Goal: Communication & Community: Answer question/provide support

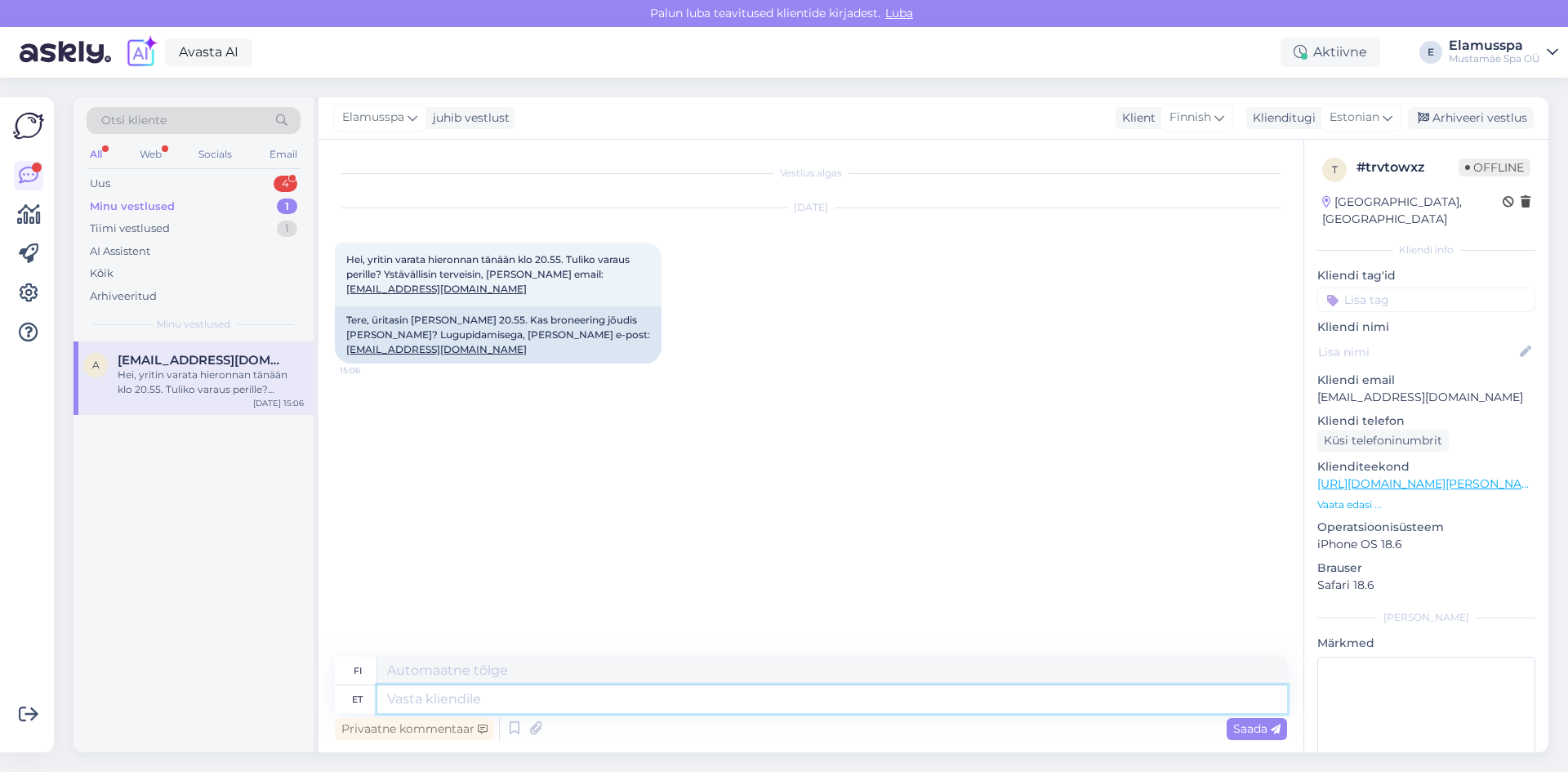
click at [507, 708] on textarea at bounding box center [832, 699] width 909 height 28
type textarea "Tere! Ei näe kahjuks Teie broneeringut."
click at [1261, 734] on span "Saada" at bounding box center [1257, 729] width 47 height 15
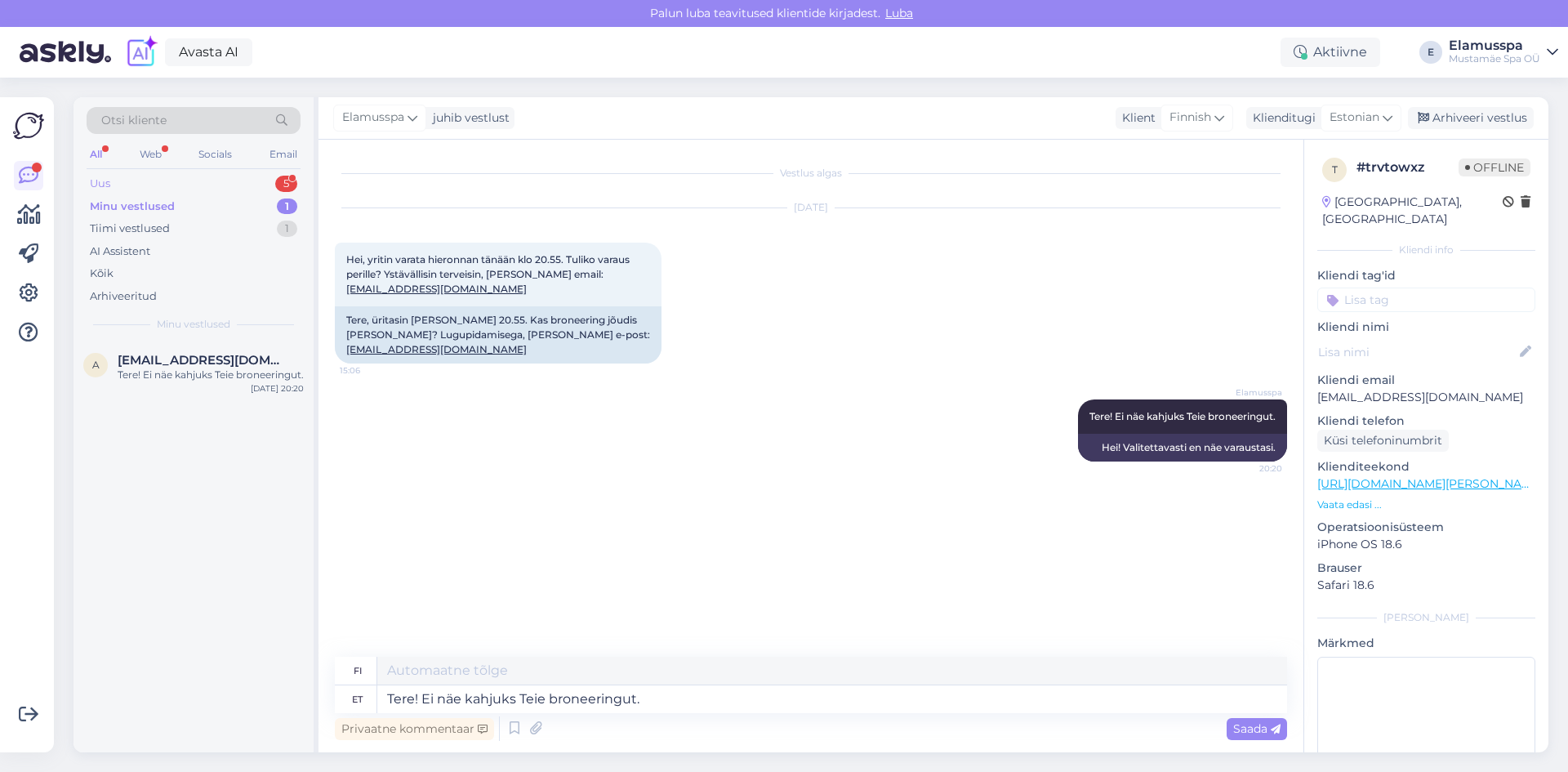
click at [280, 185] on div "5" at bounding box center [286, 183] width 22 height 16
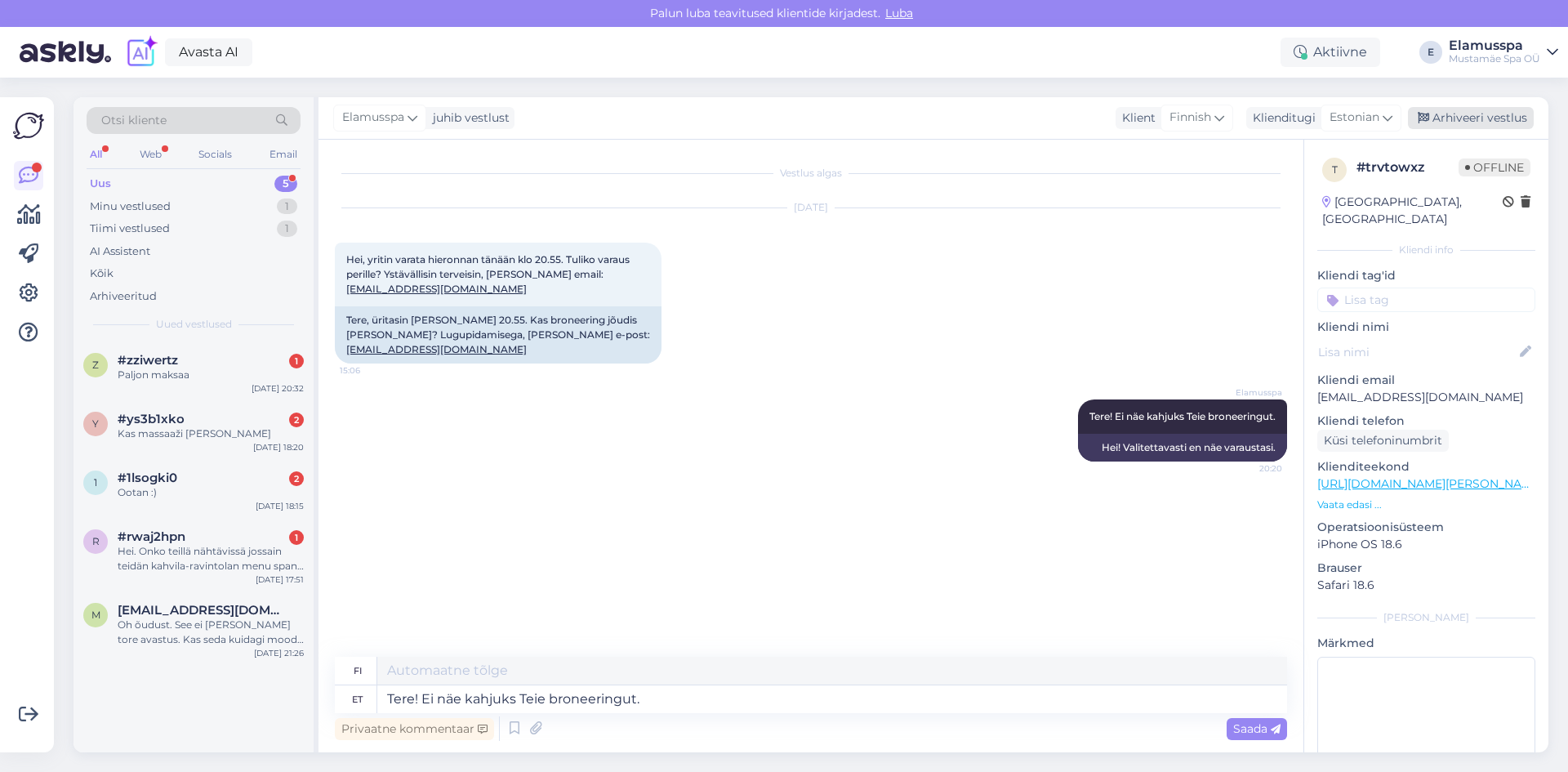
click at [1456, 118] on div "Arhiveeri vestlus" at bounding box center [1471, 118] width 126 height 22
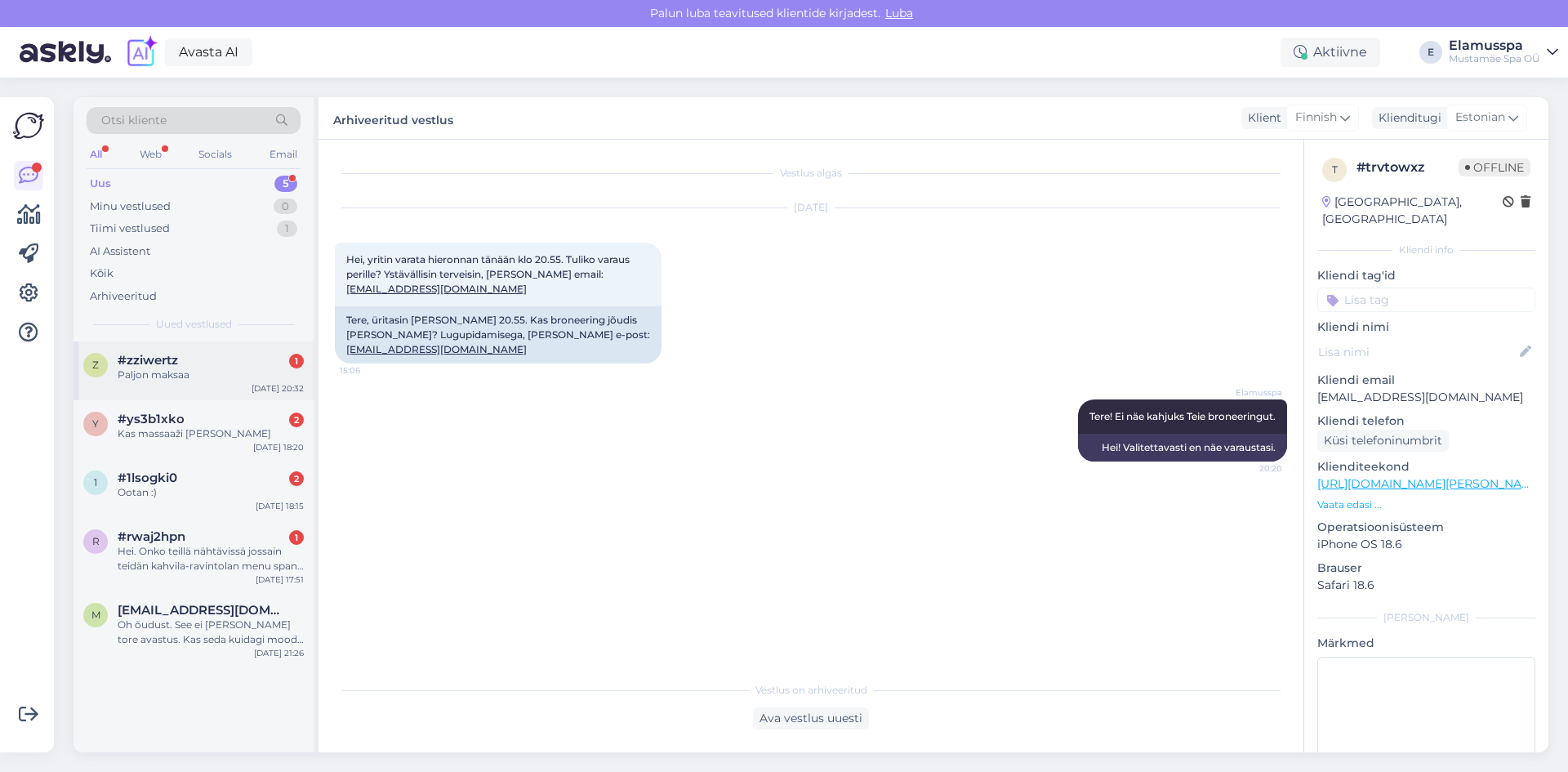
click at [207, 381] on div "Paljon maksaa" at bounding box center [211, 375] width 186 height 15
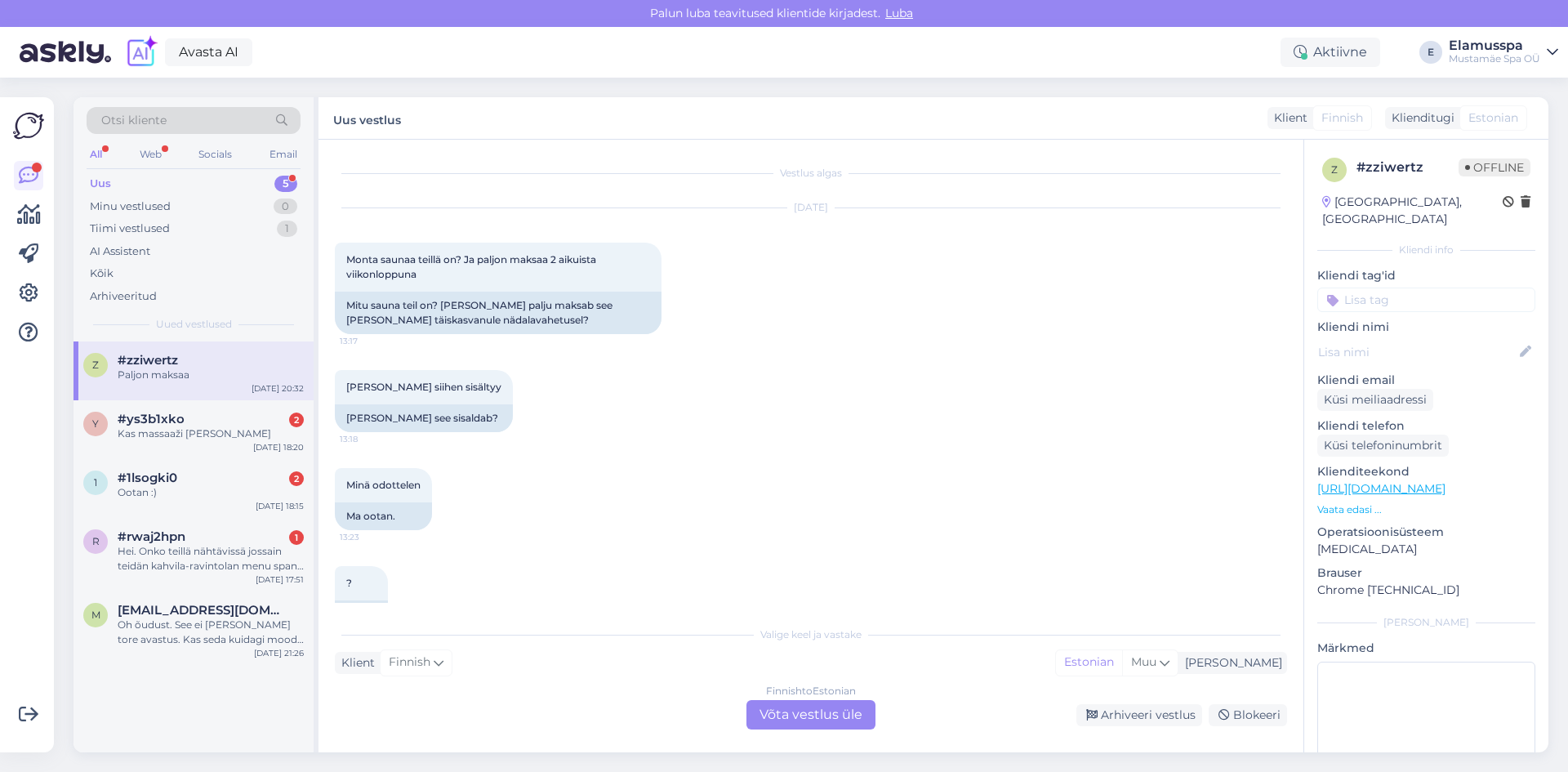
scroll to position [175, 0]
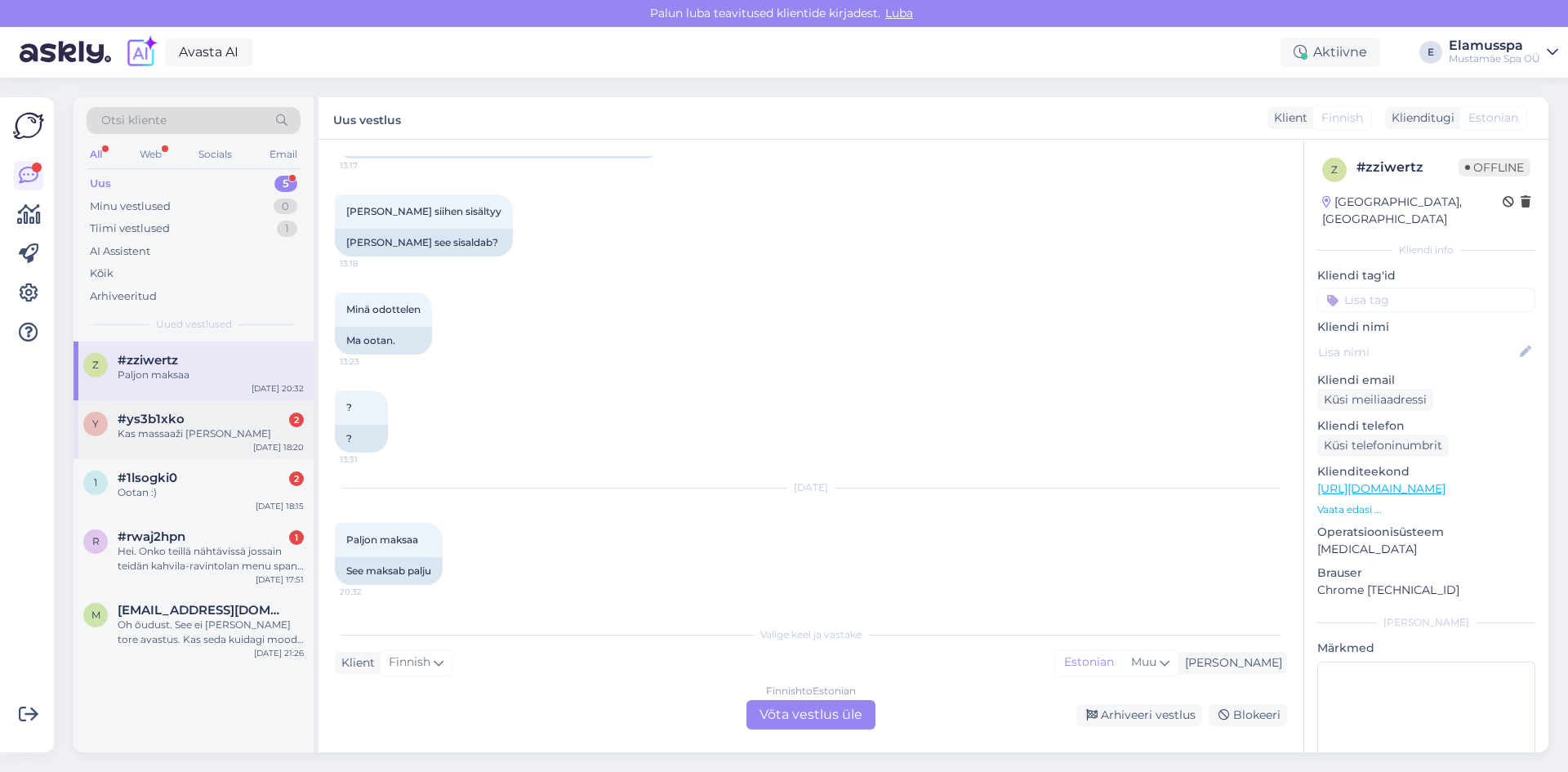
click at [215, 438] on div "Kas massaaži [PERSON_NAME]" at bounding box center [211, 434] width 186 height 15
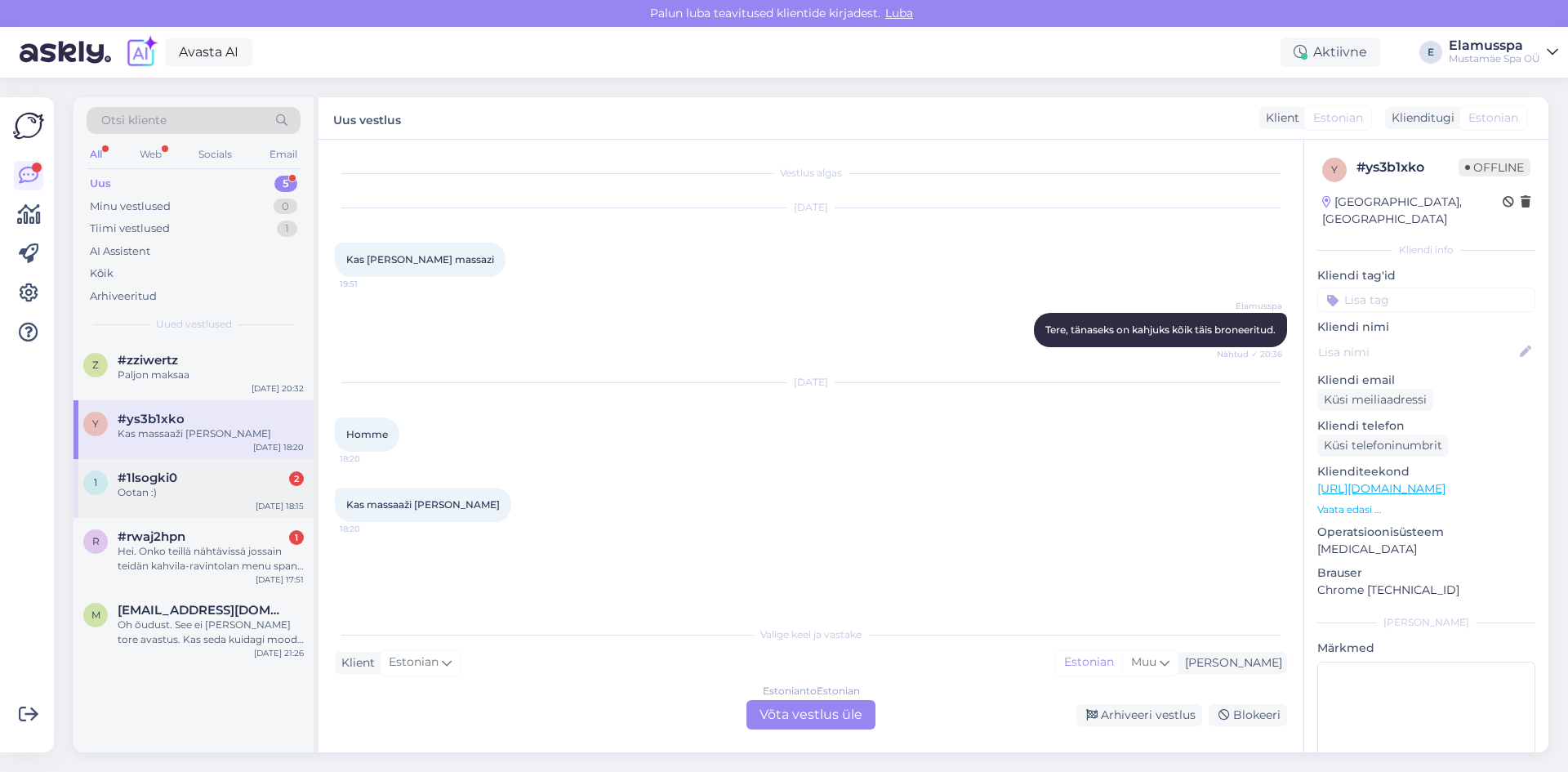
click at [165, 492] on div "Ootan :)" at bounding box center [211, 493] width 186 height 15
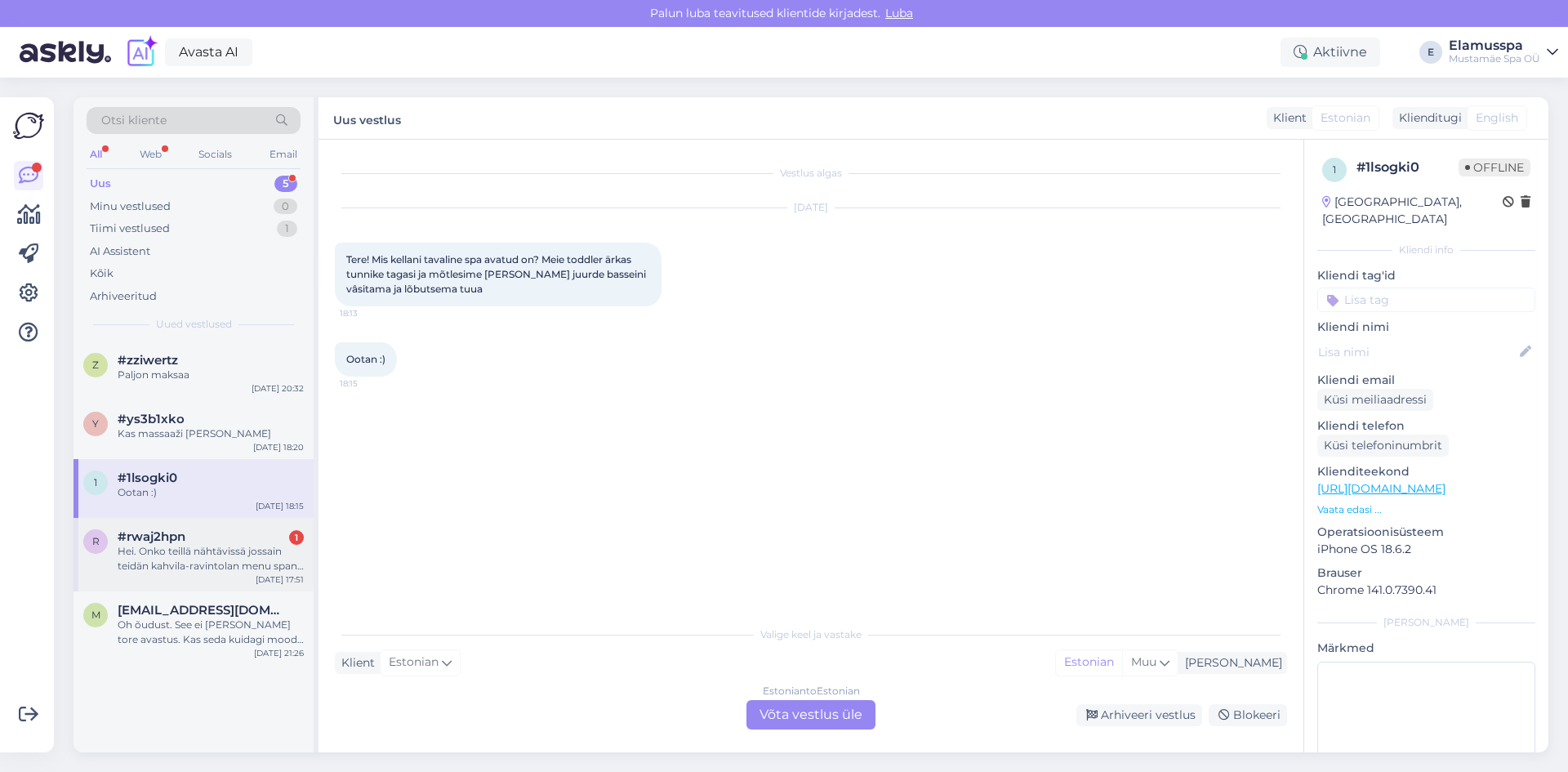
click at [227, 554] on div "Hei. Onko teillä nähtävissä jossain teidän kahvila-ravintolan menu span puolell…" at bounding box center [211, 558] width 186 height 29
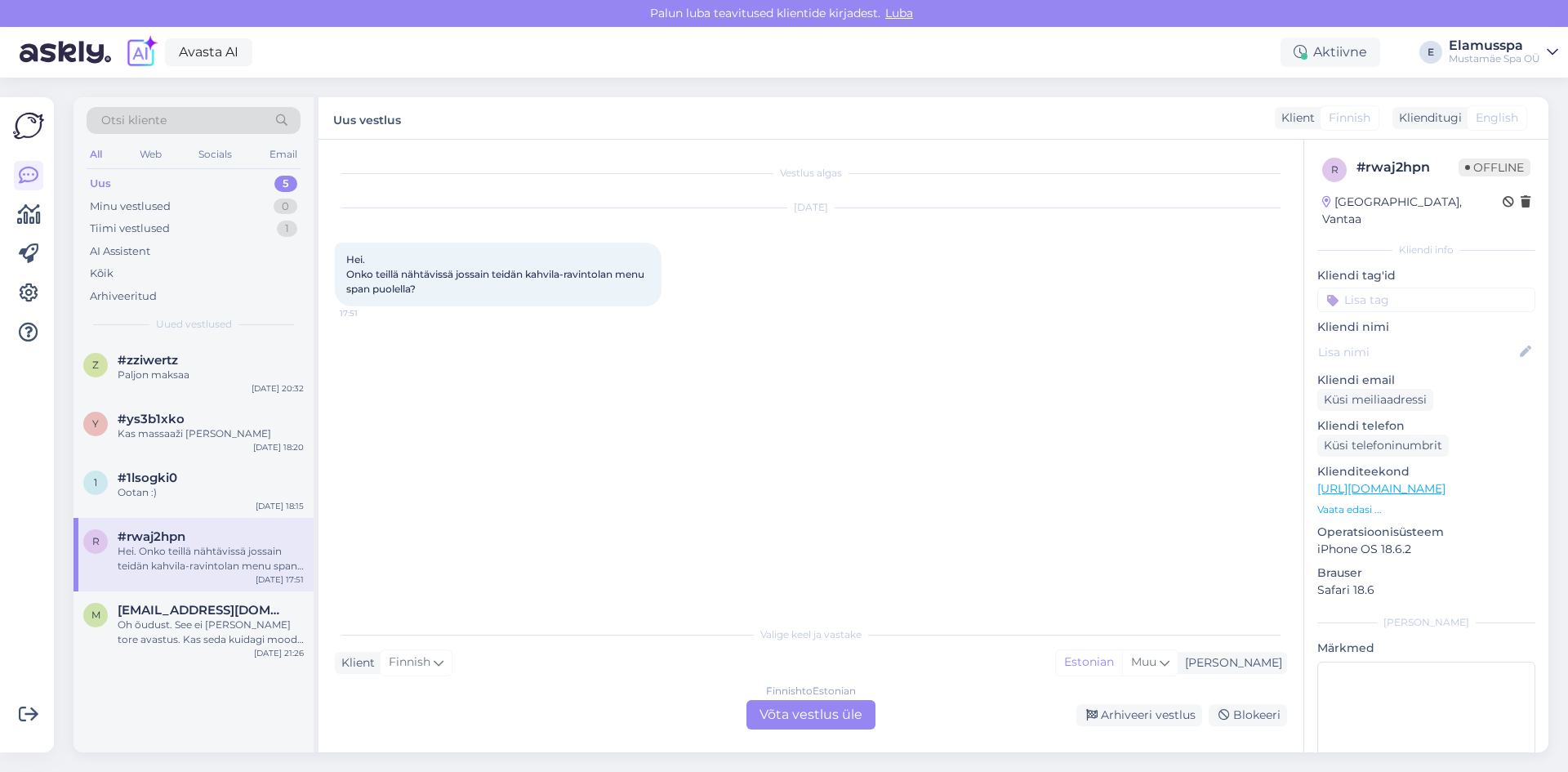
click at [826, 713] on div "Finnish to Estonian Võta vestlus üle" at bounding box center [811, 714] width 129 height 29
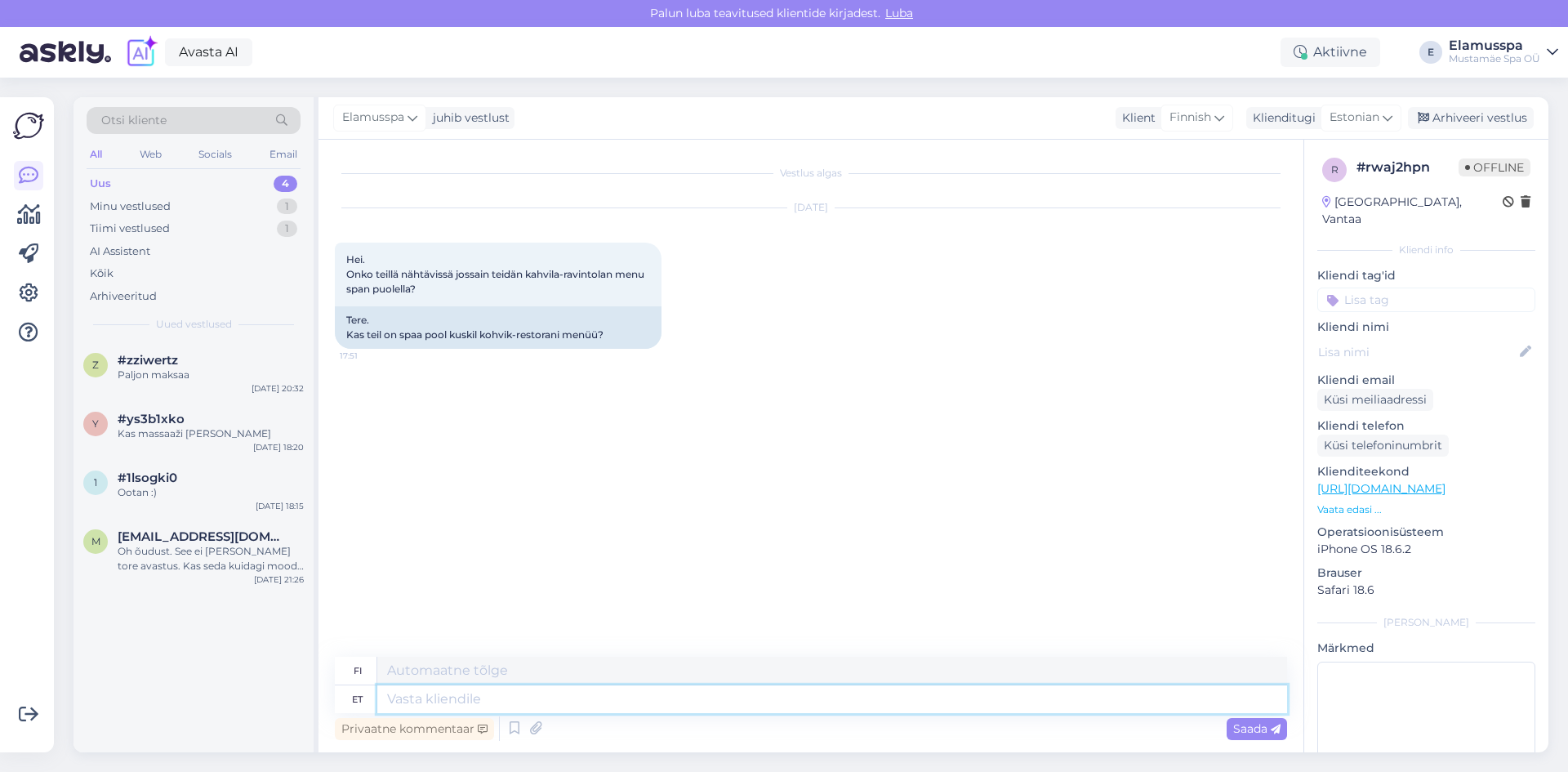
click at [447, 702] on textarea at bounding box center [832, 699] width 909 height 28
type textarea "Tere, ja"
type textarea "Hei,"
type textarea "Tere, jah, se"
type textarea "Hei, kyllä,"
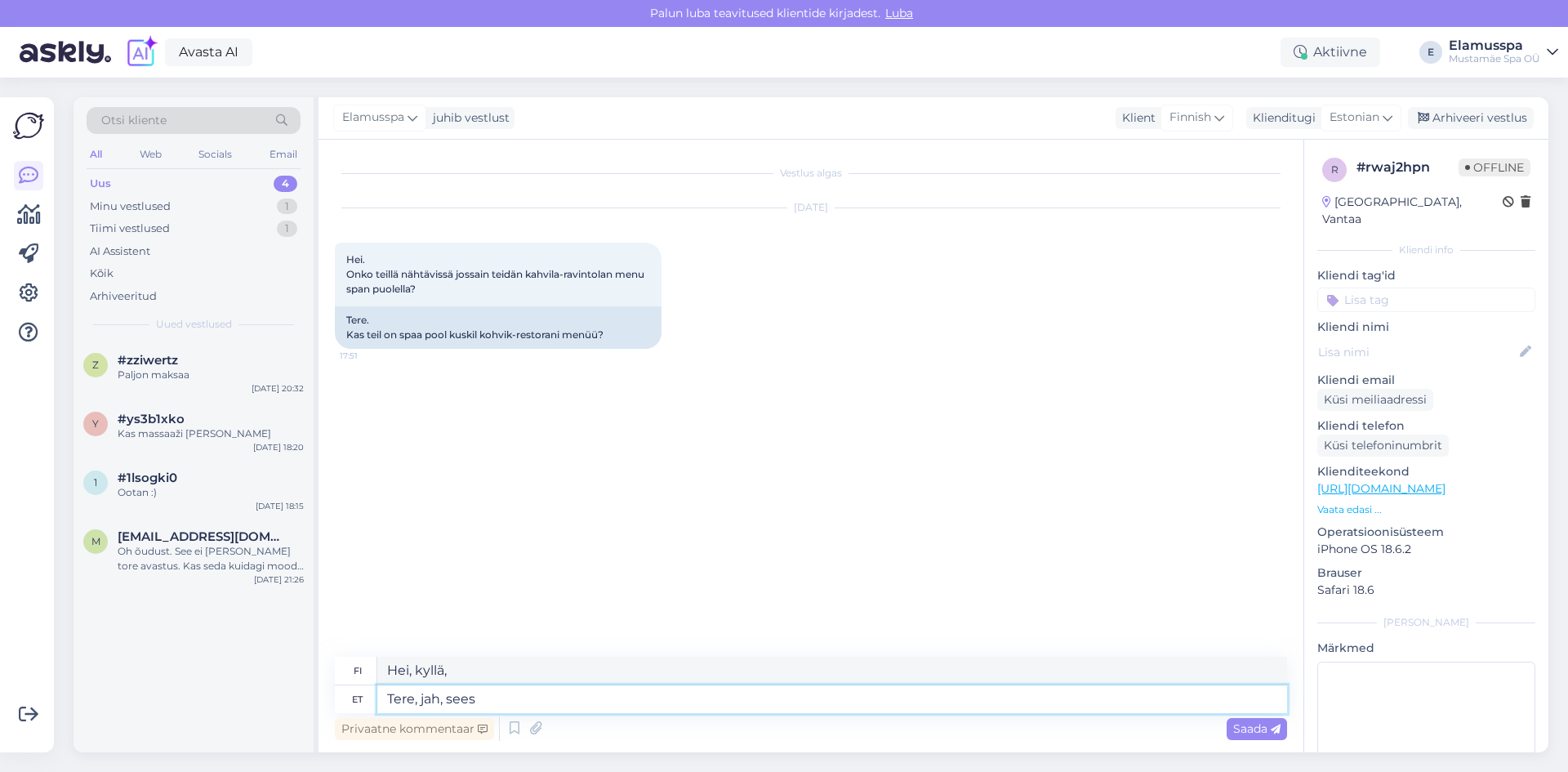
type textarea "Tere, jah, sees p"
type textarea "Hei, kyllä, sisällä."
type textarea "Tere, jah, sees peaks ole"
type textarea "Hei, kyllä ​​sen pitäisi olla sisällä."
type textarea "Tere, jah, sees peaks olema"
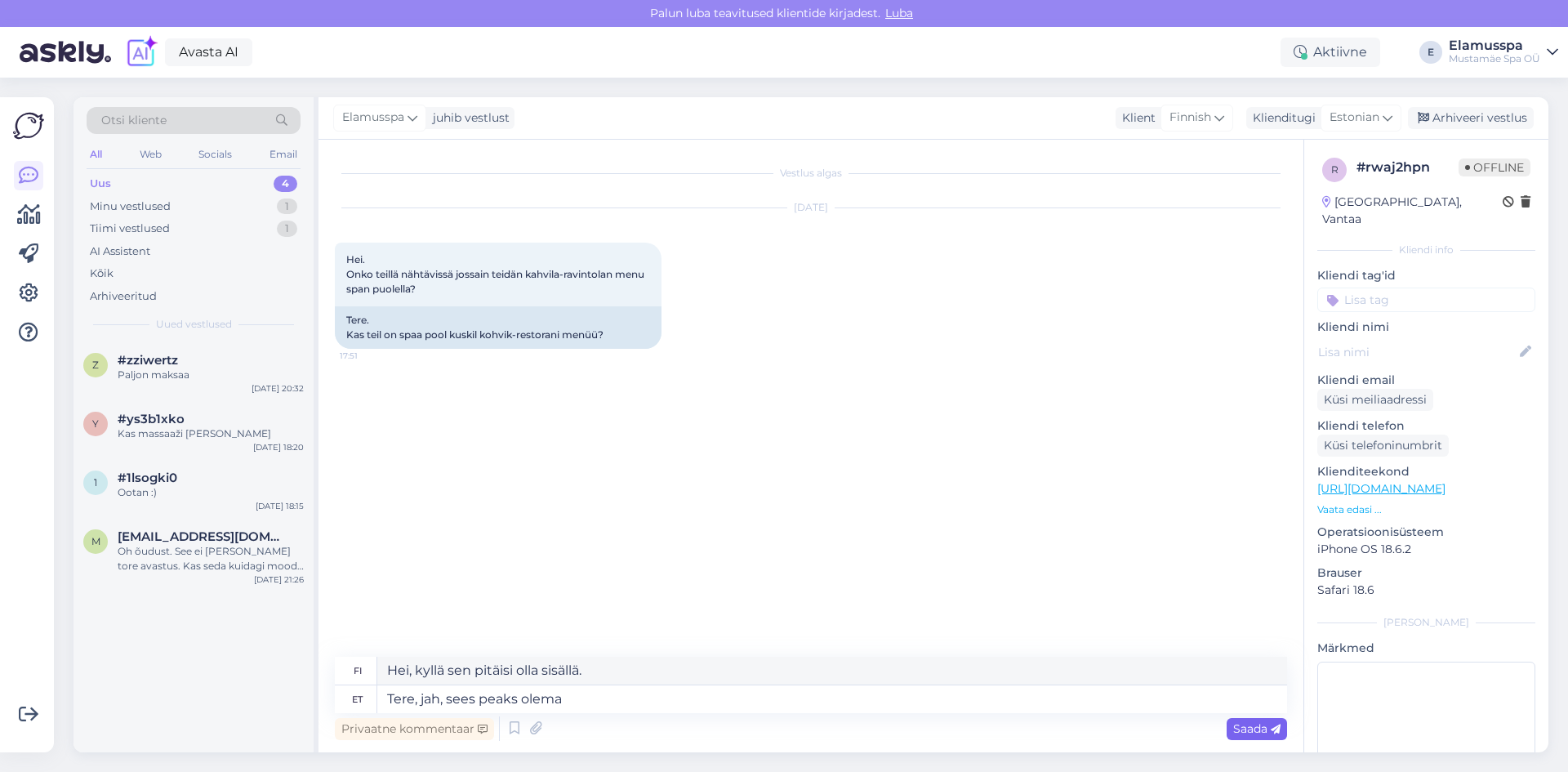
click at [1242, 729] on span "Saada" at bounding box center [1257, 729] width 47 height 15
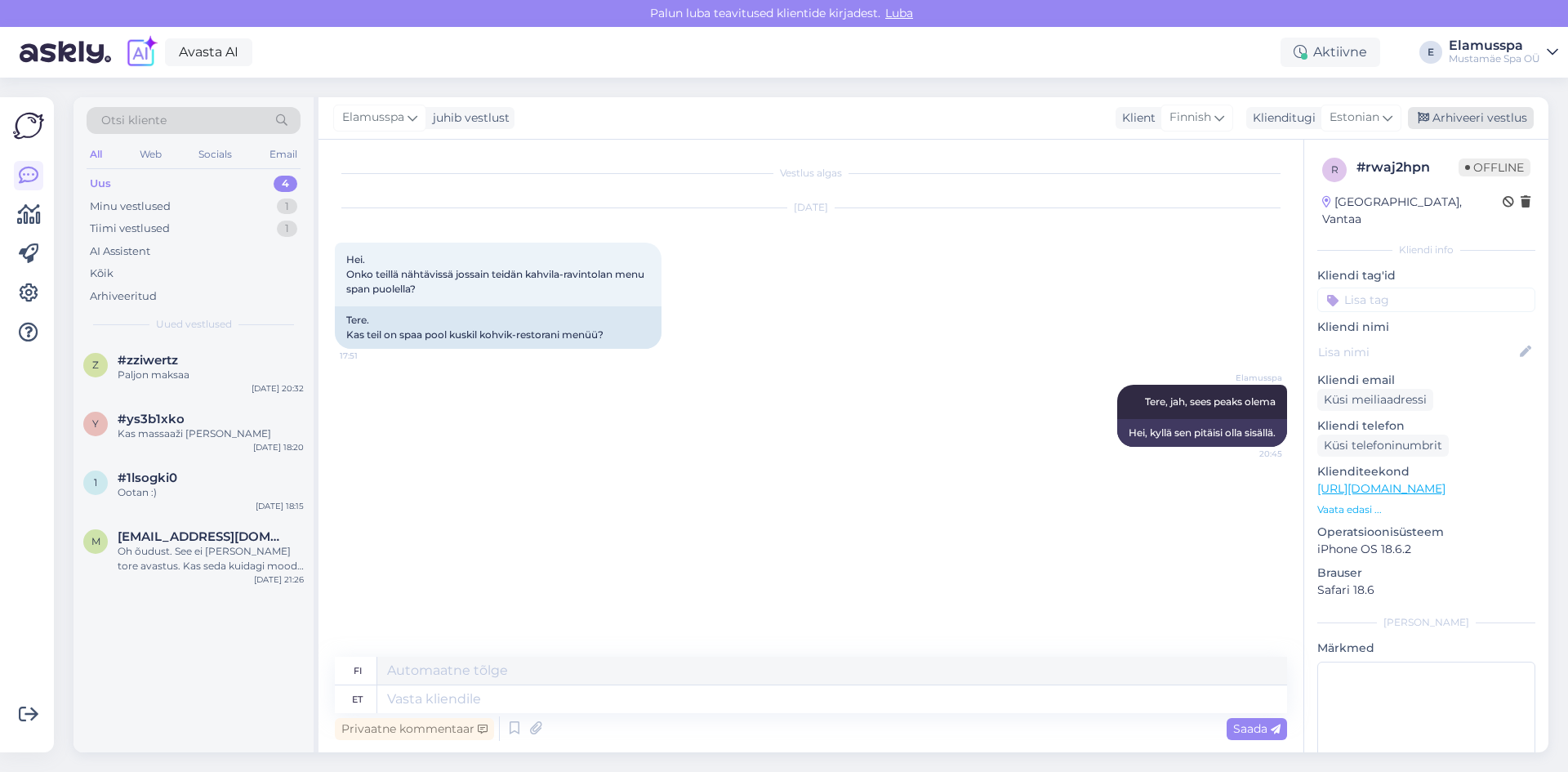
click at [1435, 119] on div "Arhiveeri vestlus" at bounding box center [1471, 118] width 126 height 22
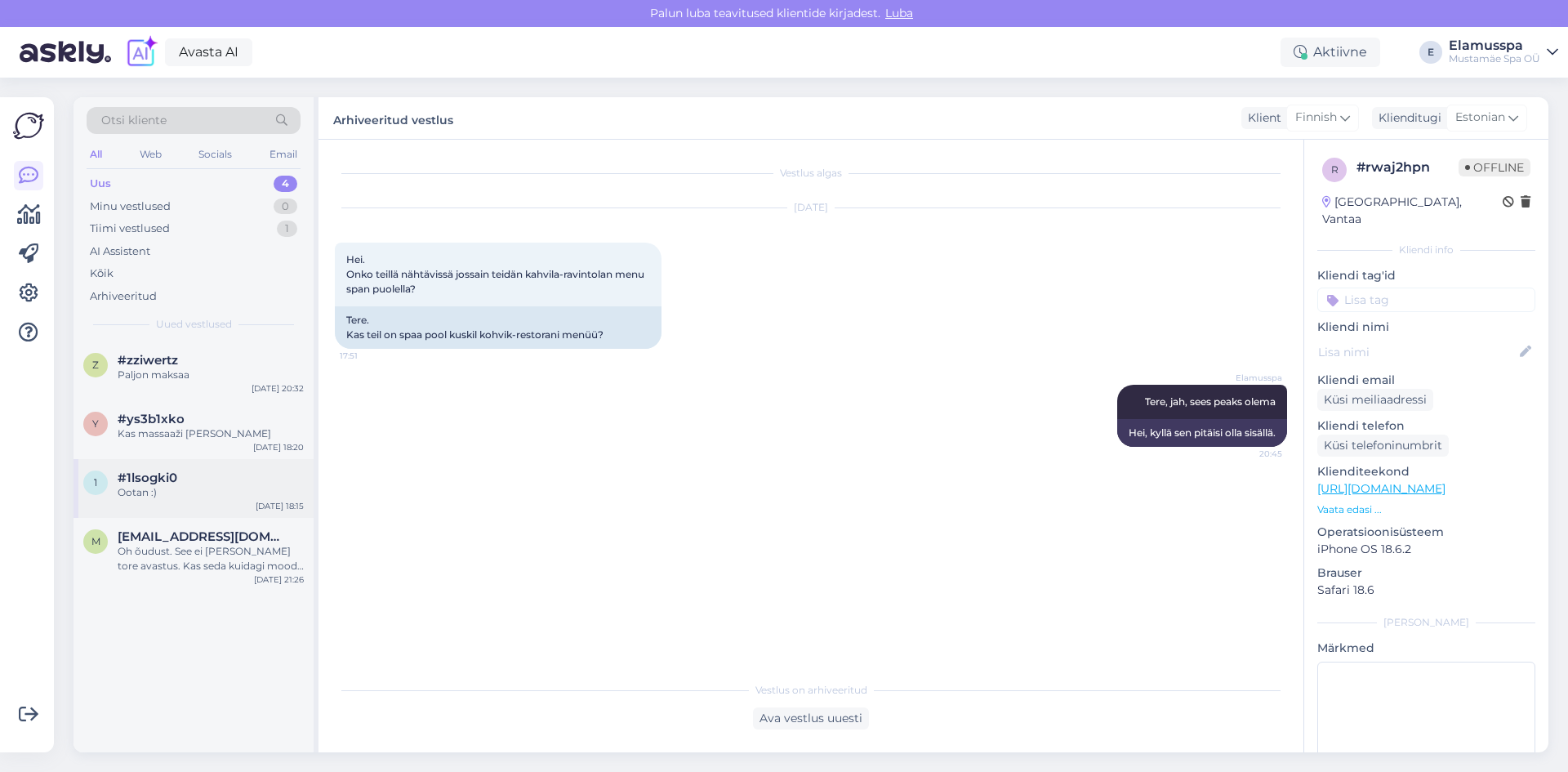
click at [212, 481] on div "#1lsogki0" at bounding box center [211, 478] width 186 height 15
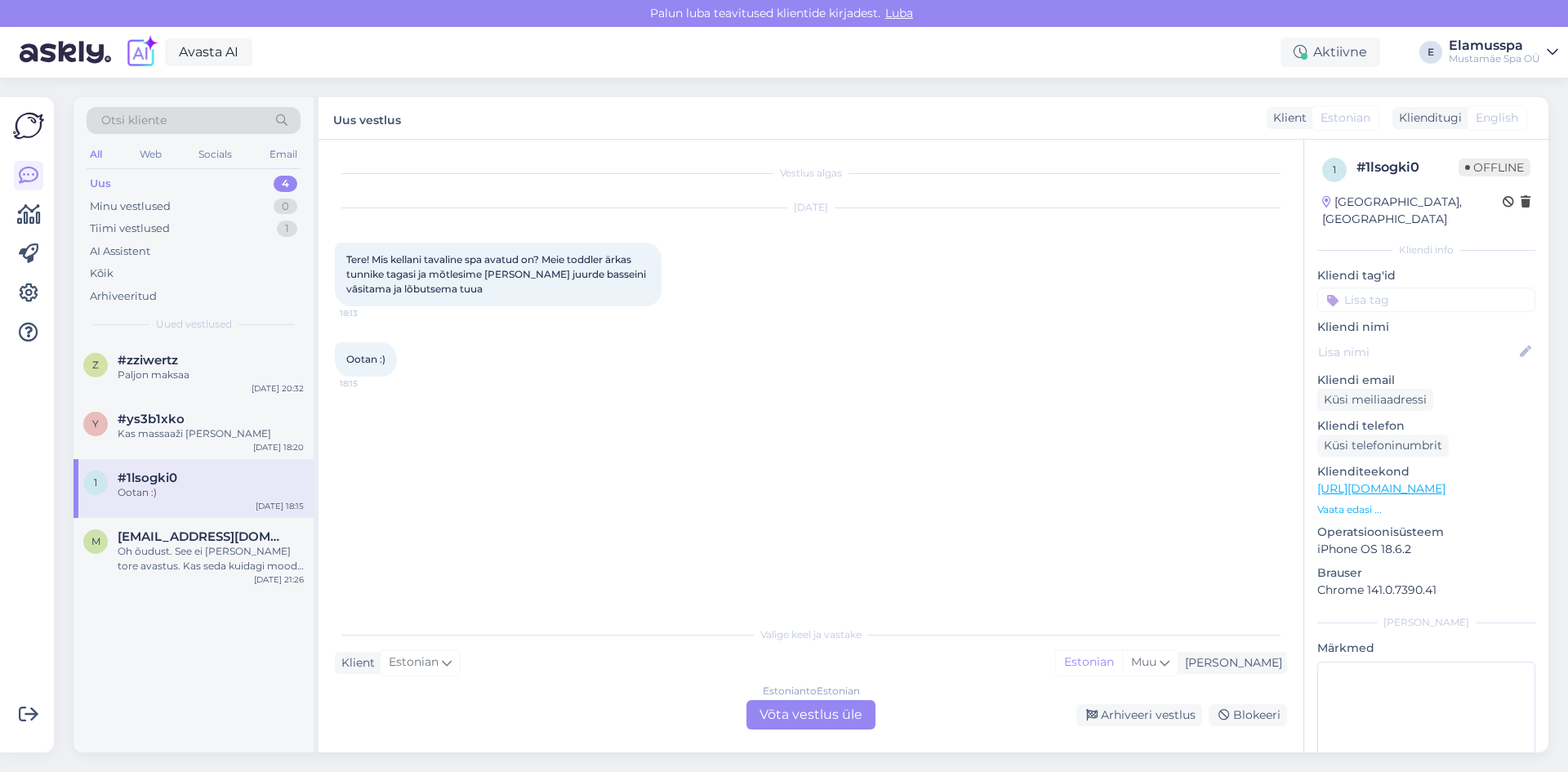
click at [802, 712] on div "Estonian to Estonian Võta vestlus üle" at bounding box center [811, 714] width 129 height 29
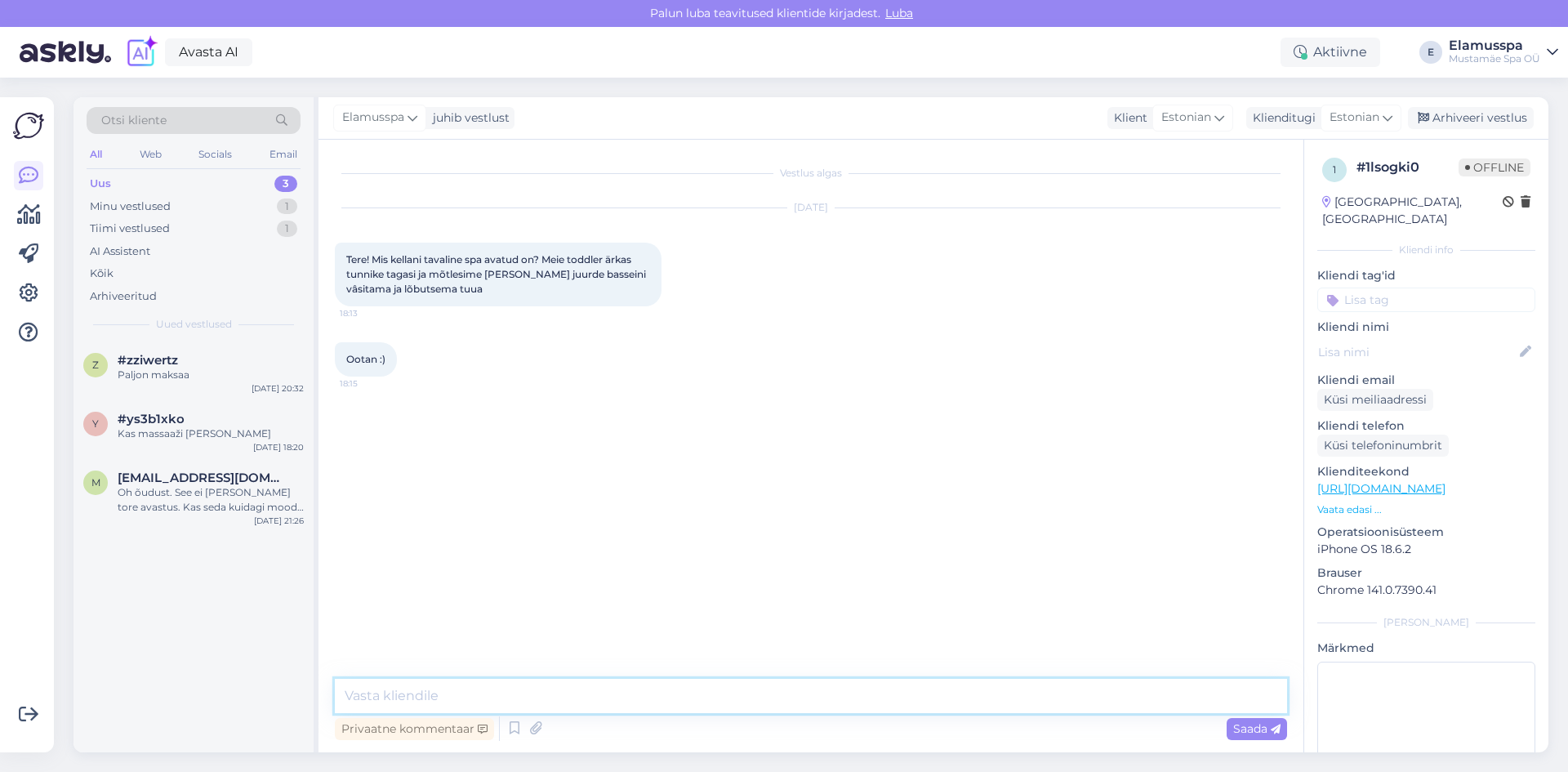
click at [654, 702] on textarea at bounding box center [810, 696] width 952 height 34
type textarea "Tere, kella 12ni"
click at [1435, 111] on div "Arhiveeri vestlus" at bounding box center [1471, 118] width 126 height 22
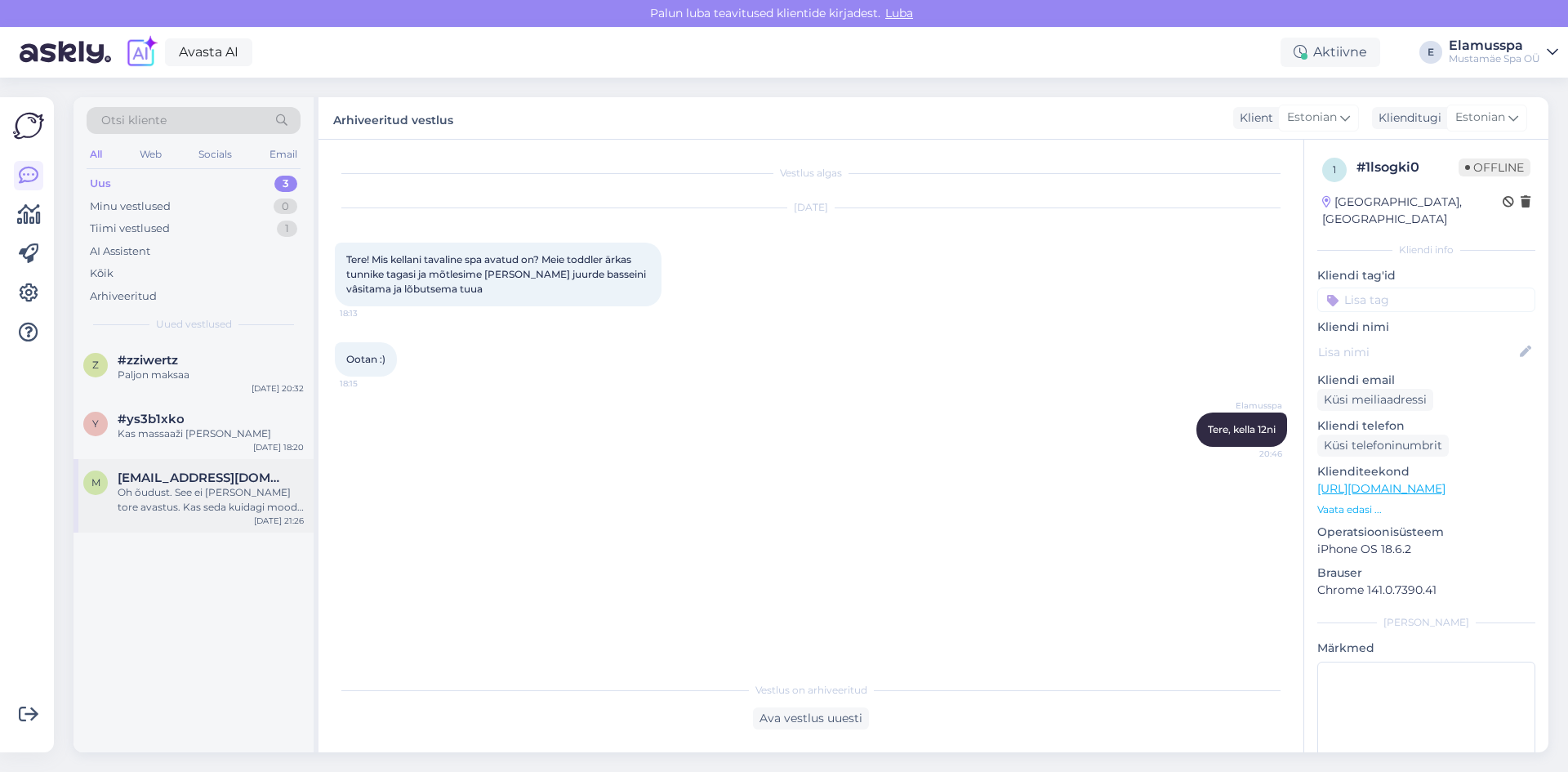
click at [199, 509] on div "Oh õudust. See ei [PERSON_NAME] tore avastus. Kas seda kuidagi moodi on ehk või…" at bounding box center [211, 499] width 186 height 29
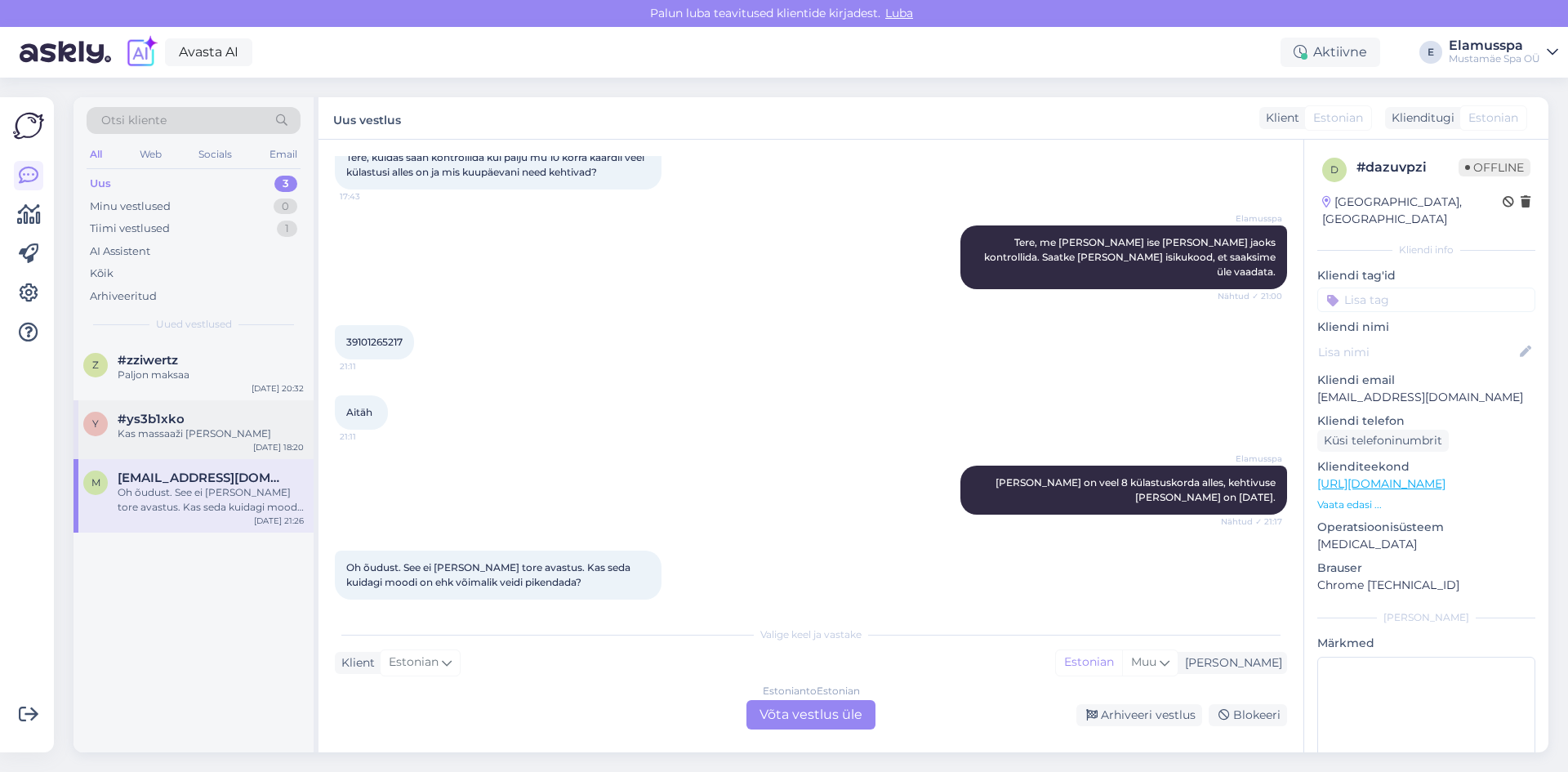
click at [160, 415] on span "#ys3b1xko" at bounding box center [151, 420] width 67 height 15
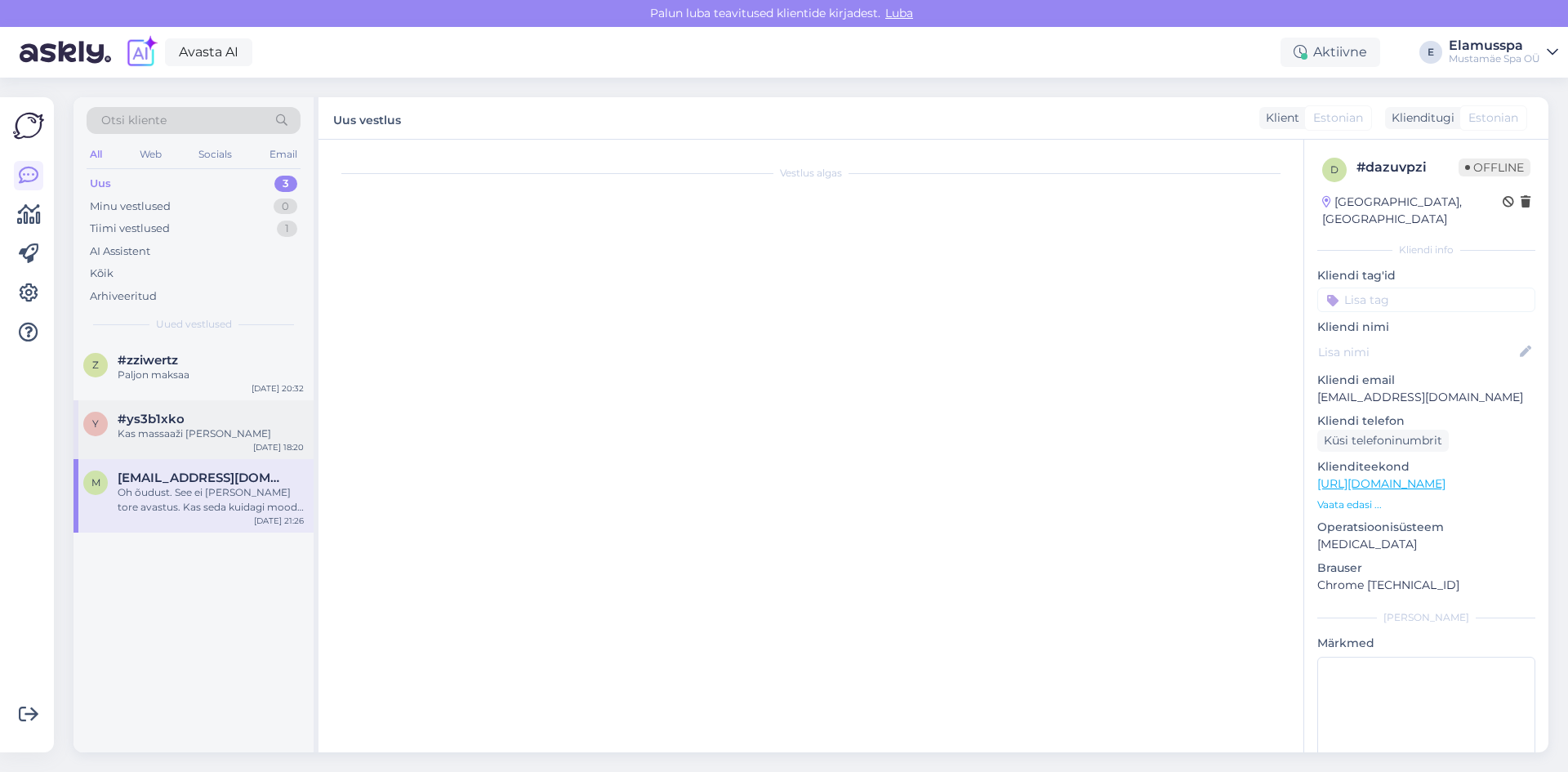
scroll to position [0, 0]
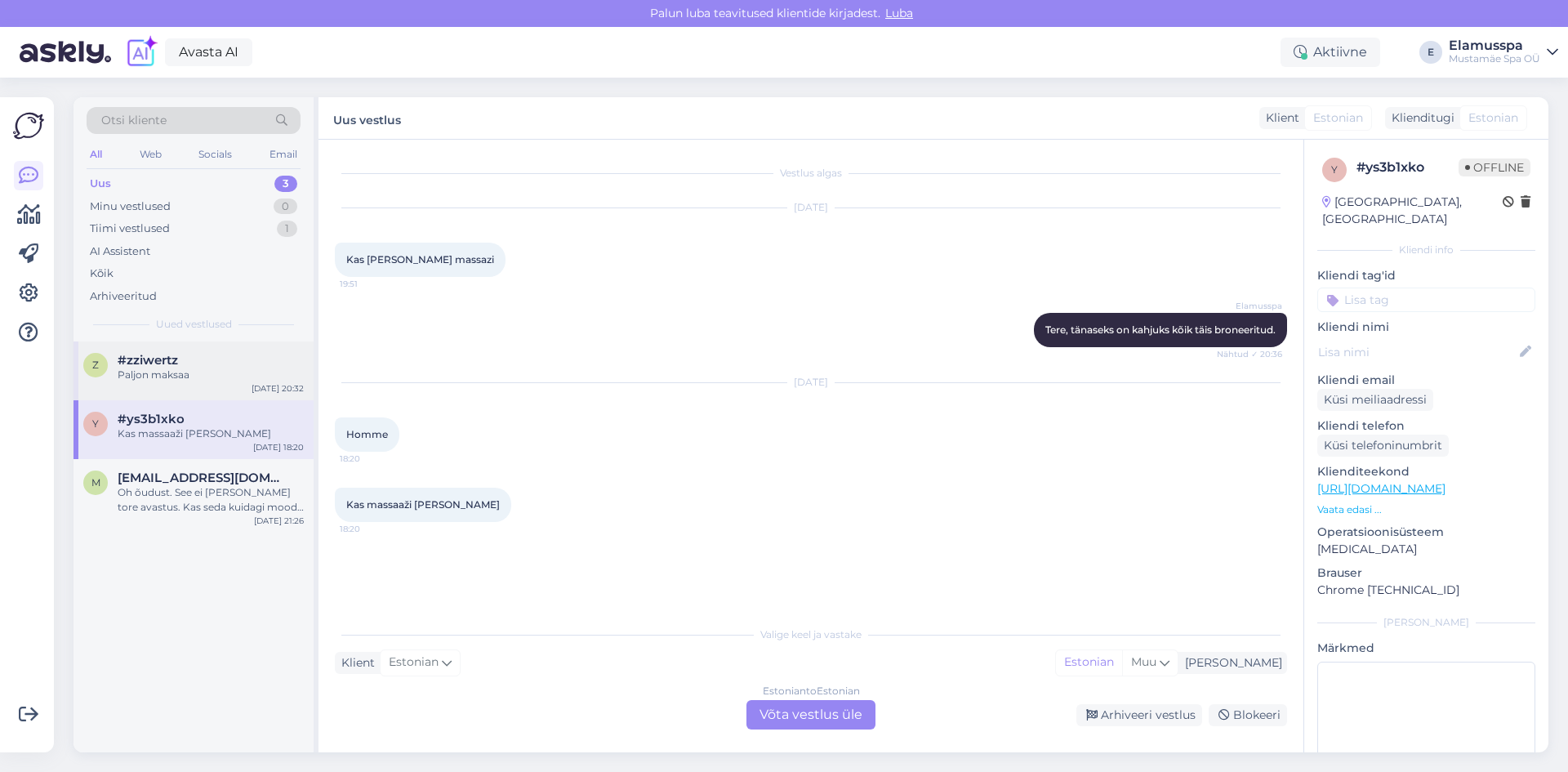
click at [221, 373] on div "Paljon maksaa" at bounding box center [211, 375] width 186 height 15
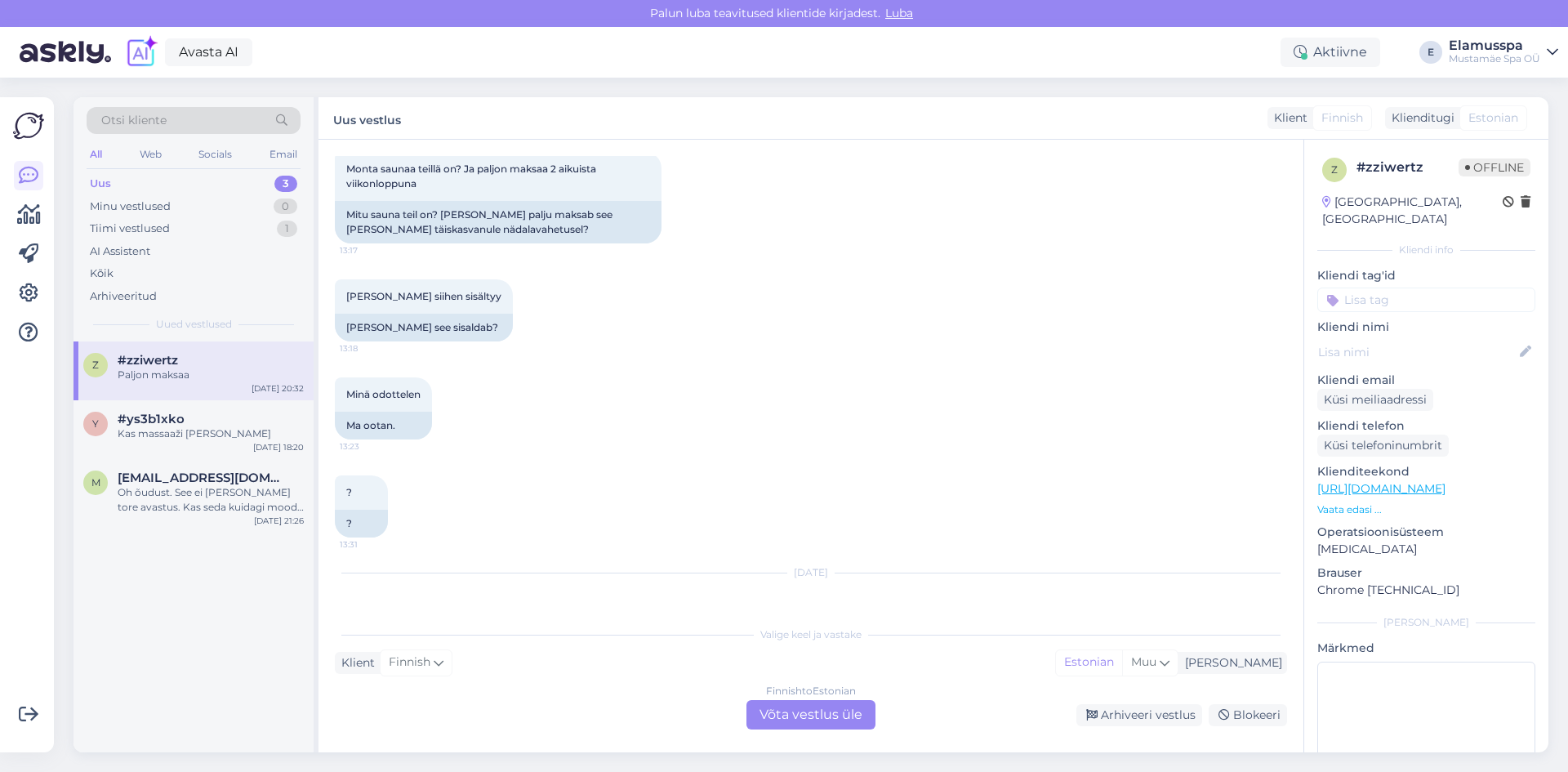
scroll to position [175, 0]
